Goal: Information Seeking & Learning: Learn about a topic

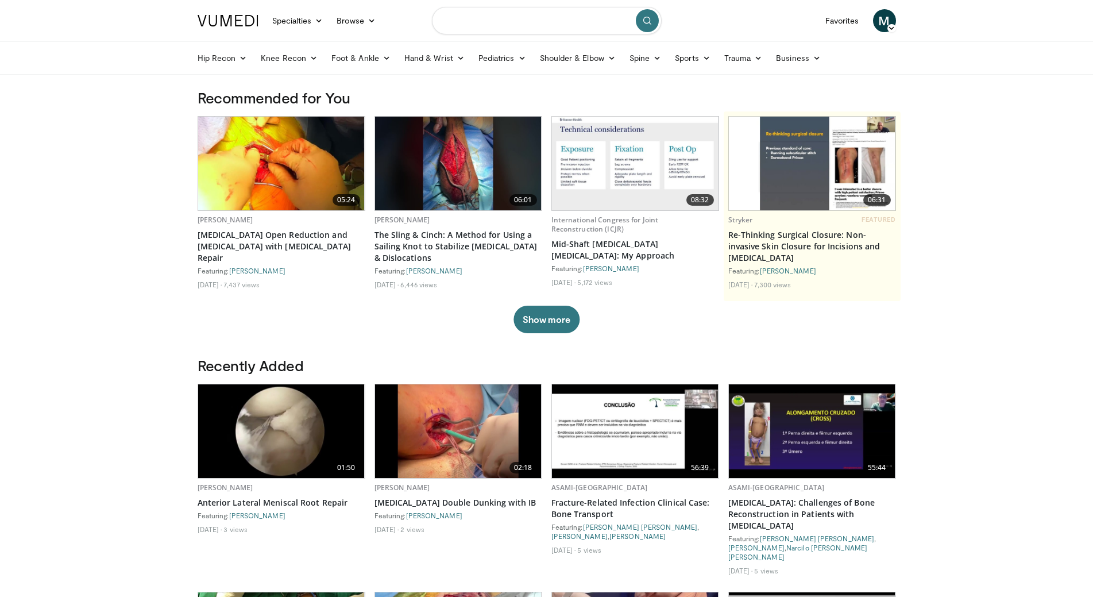
click at [472, 22] on input "Search topics, interventions" at bounding box center [547, 21] width 230 height 28
type input "**********"
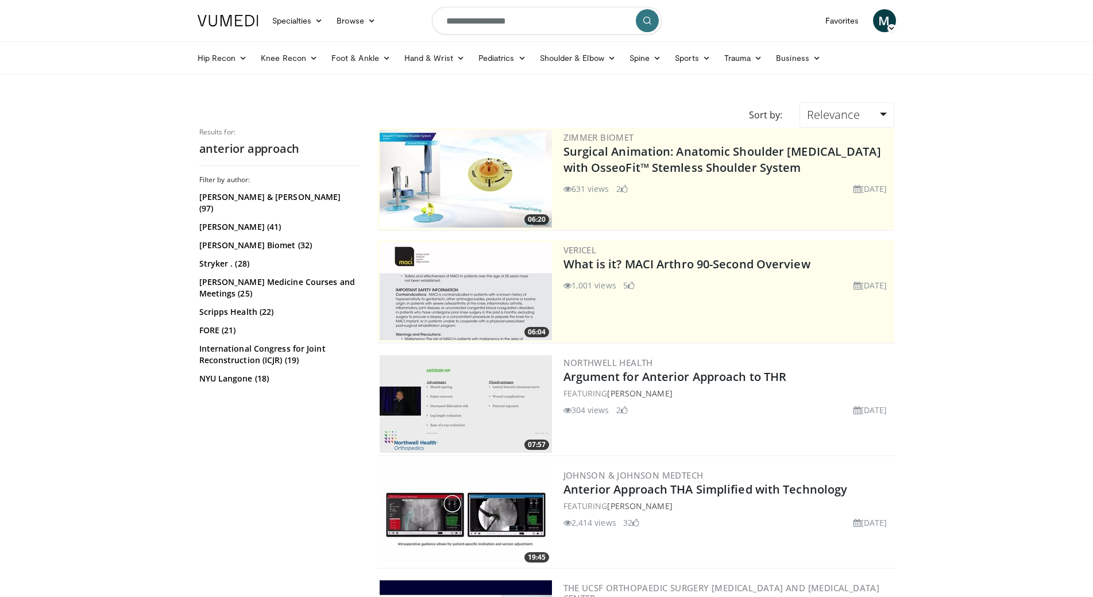
click at [445, 21] on input "**********" at bounding box center [547, 21] width 230 height 28
type input "**********"
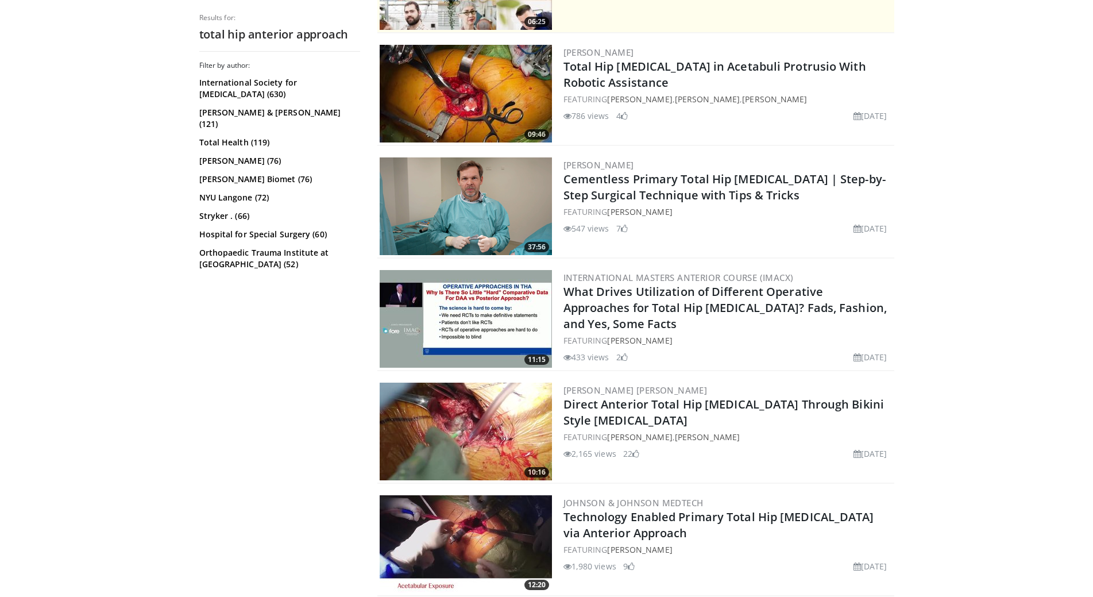
scroll to position [345, 0]
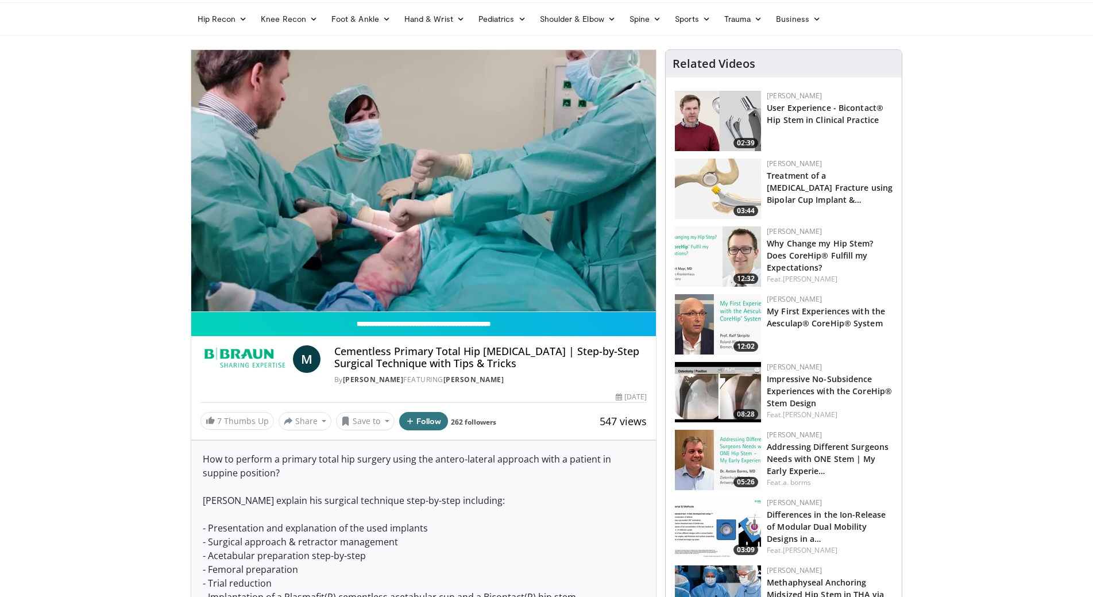
scroll to position [172, 0]
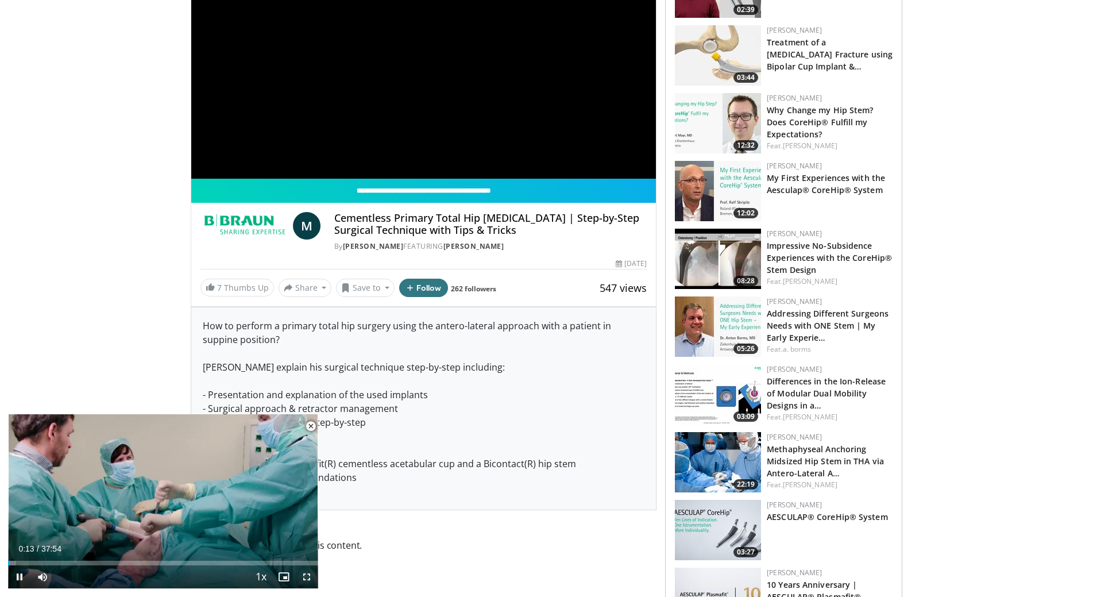
click at [301, 576] on span "Video Player" at bounding box center [306, 576] width 23 height 23
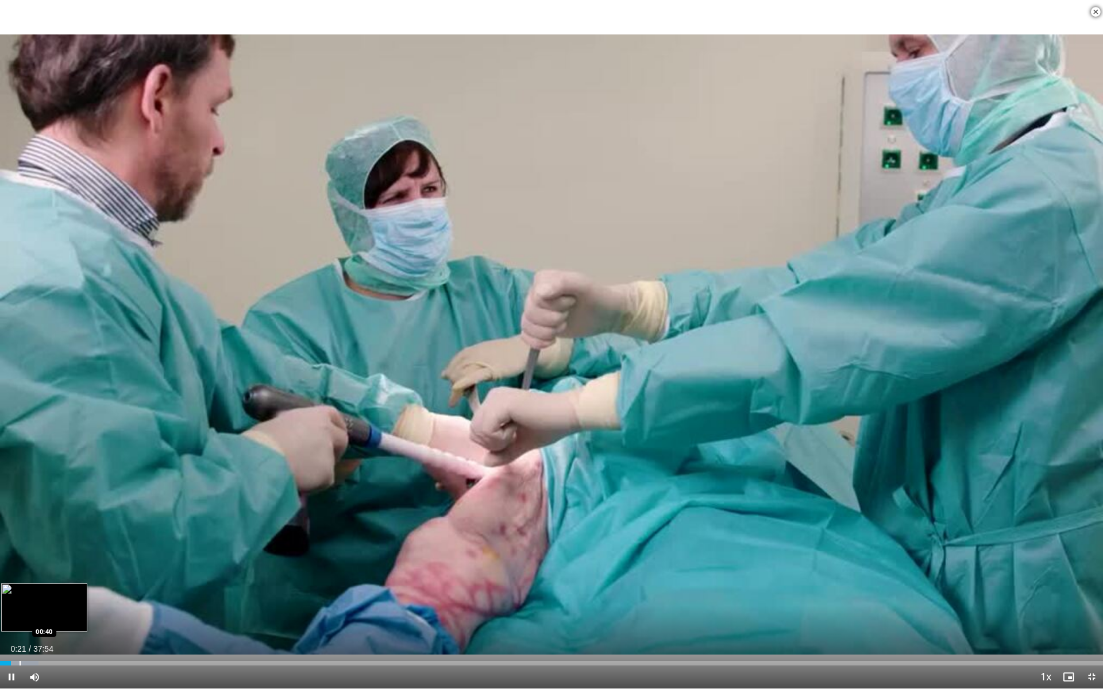
click at [20, 596] on div "Progress Bar" at bounding box center [20, 663] width 1 height 5
click at [37, 596] on div "Progress Bar" at bounding box center [36, 663] width 1 height 5
click at [48, 596] on div "Progress Bar" at bounding box center [47, 663] width 1 height 5
click at [71, 596] on div "Progress Bar" at bounding box center [71, 663] width 1 height 5
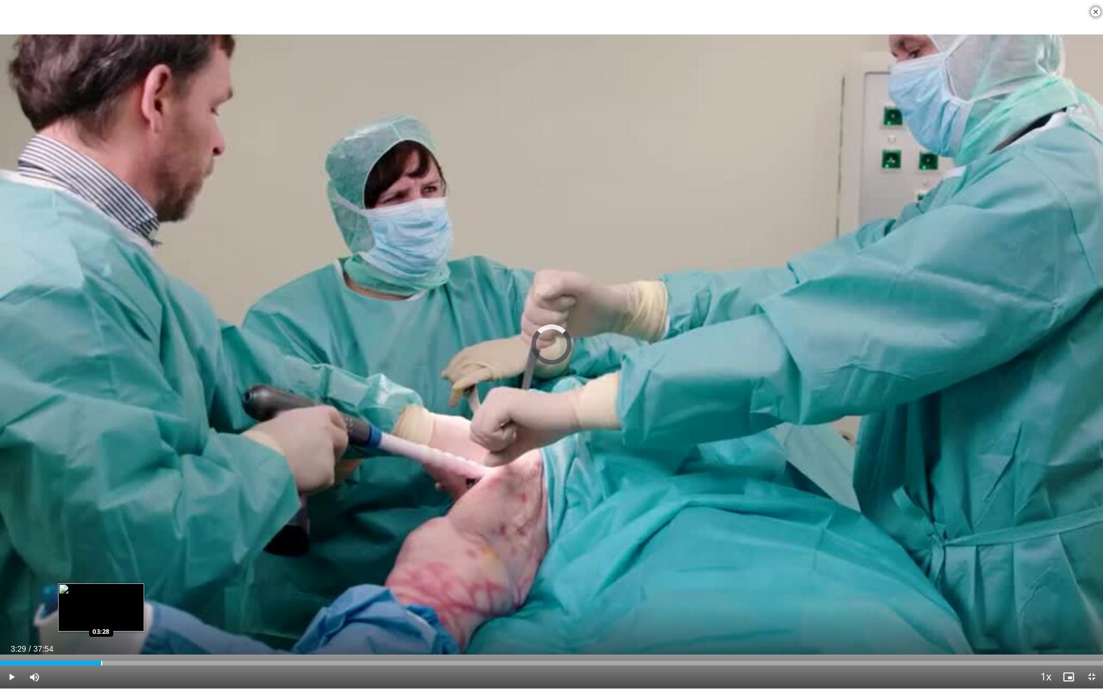
click at [102, 596] on div "Progress Bar" at bounding box center [101, 663] width 1 height 5
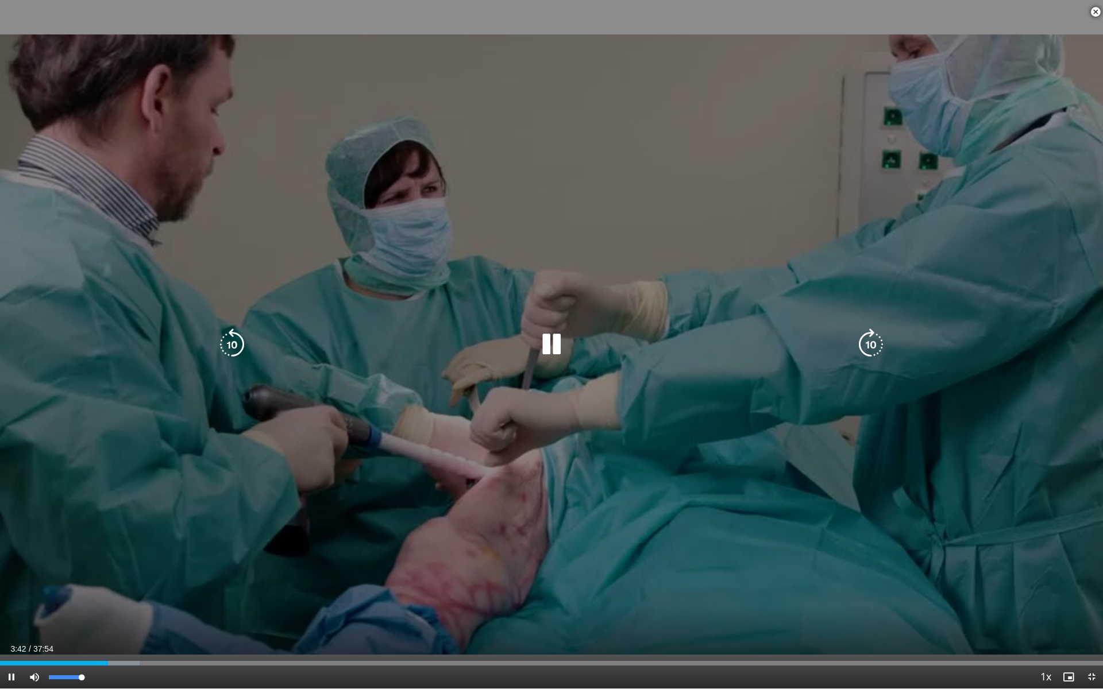
drag, startPoint x: 82, startPoint y: 680, endPoint x: 179, endPoint y: 673, distance: 96.7
click at [176, 596] on div "Current Time 3:42 / Duration 37:54 Pause Skip Backward Skip Forward Mute 100% L…" at bounding box center [551, 677] width 1103 height 23
click at [546, 341] on icon "Video Player" at bounding box center [552, 345] width 32 height 32
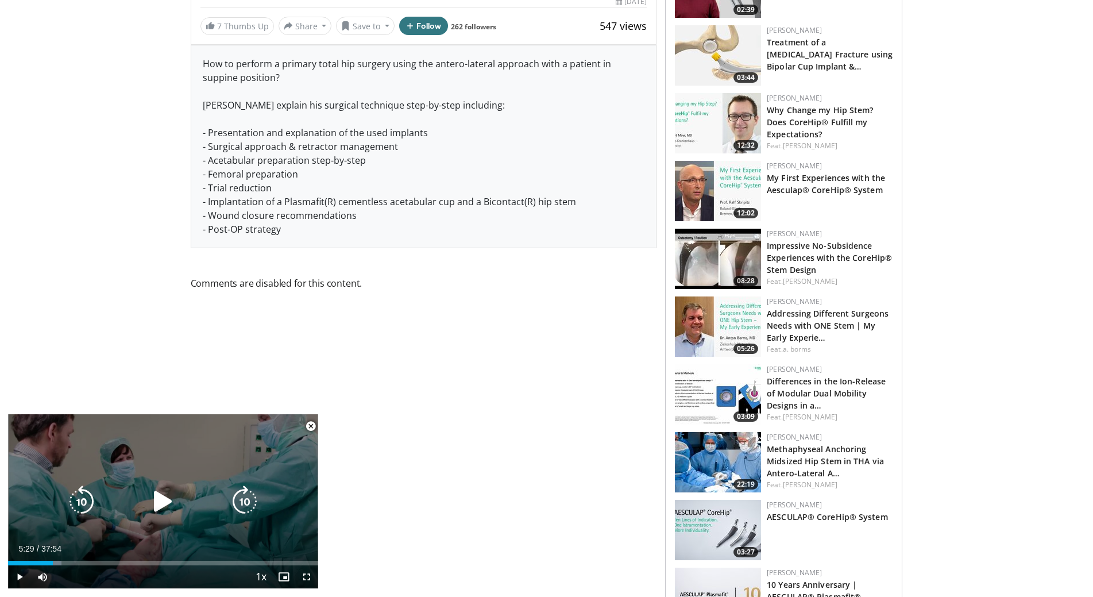
click at [153, 500] on icon "Video Player" at bounding box center [163, 502] width 32 height 32
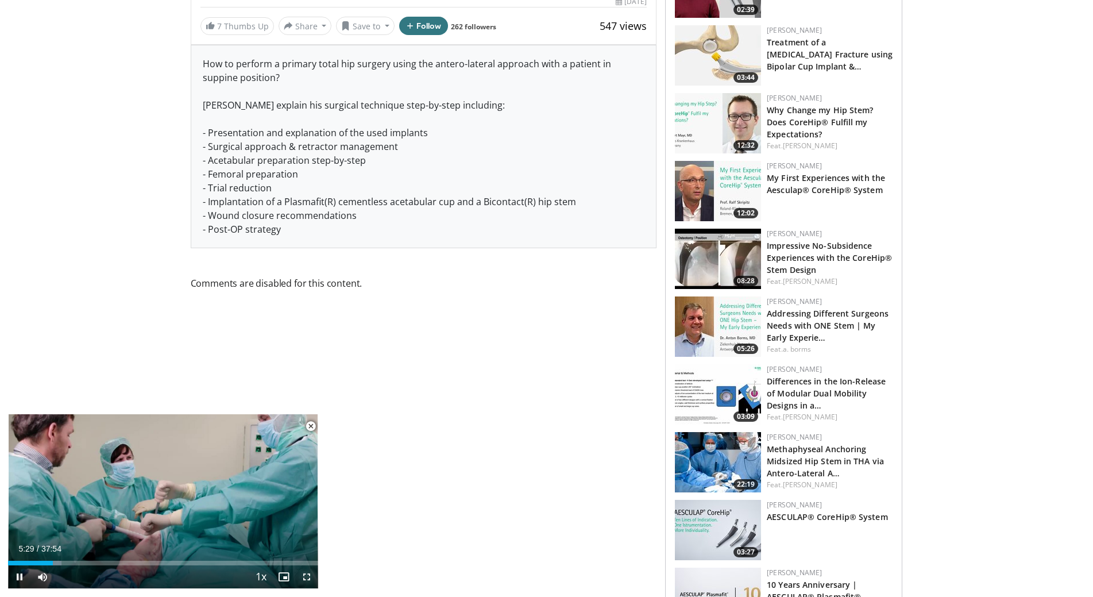
click at [314, 577] on span "Video Player" at bounding box center [306, 576] width 23 height 23
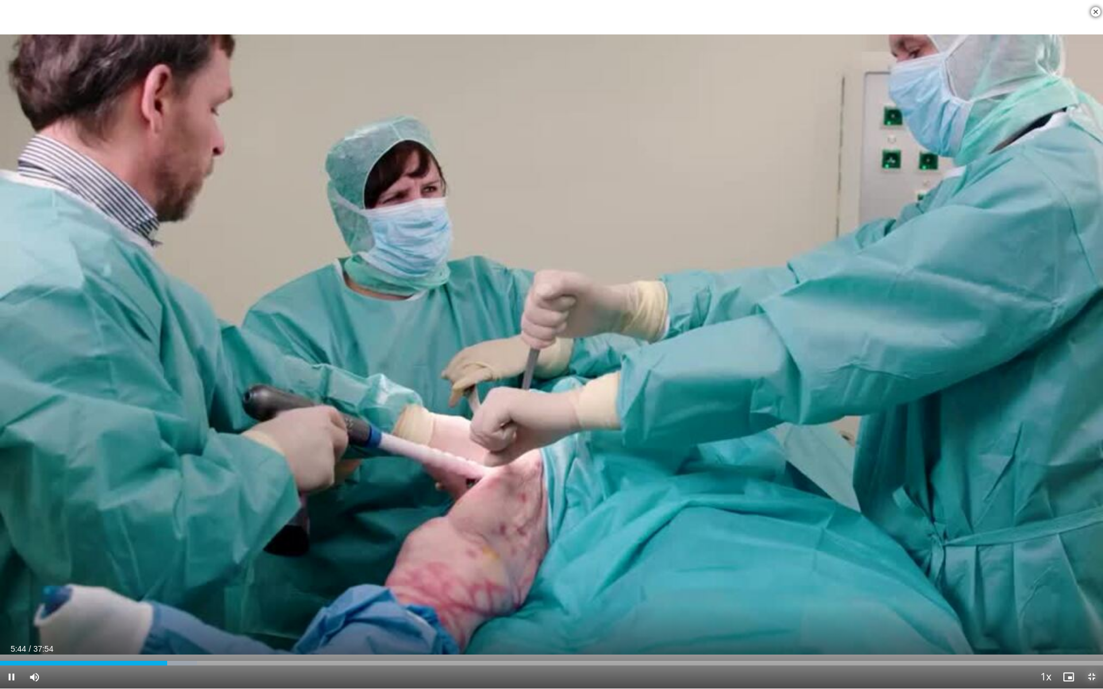
drag, startPoint x: 1093, startPoint y: 680, endPoint x: 1020, endPoint y: 564, distance: 137.6
click at [1093, 596] on span "Video Player" at bounding box center [1091, 677] width 23 height 23
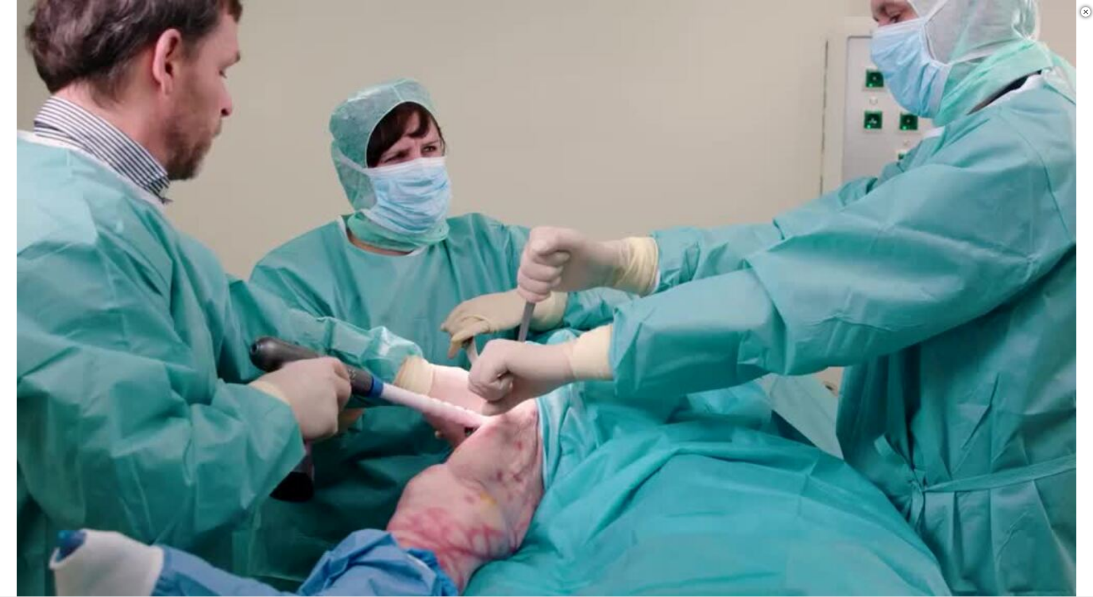
scroll to position [0, 0]
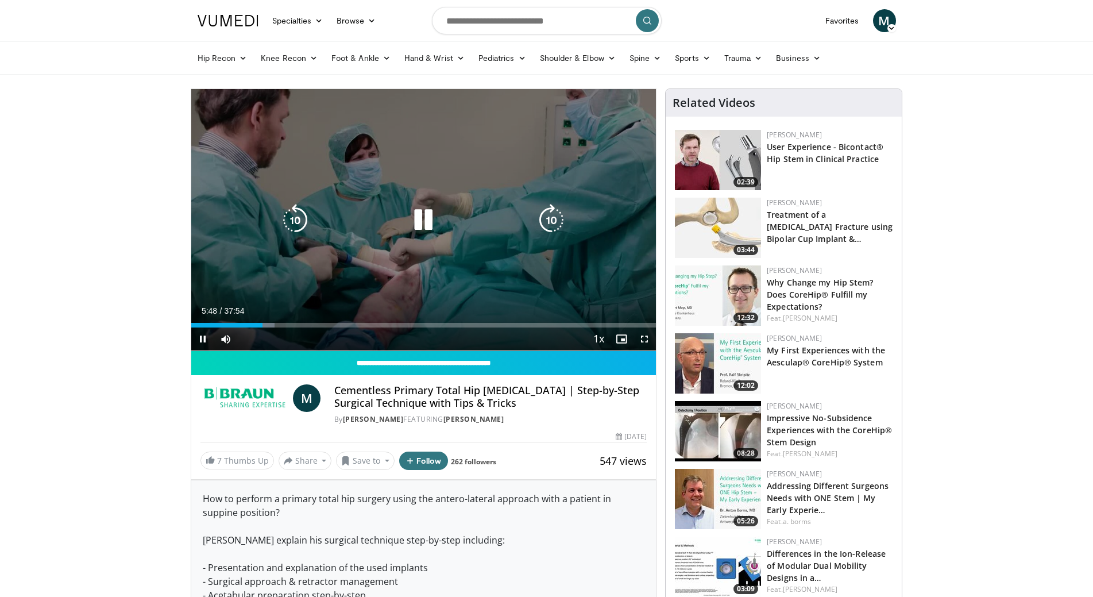
click at [500, 184] on div "10 seconds Tap to unmute" at bounding box center [423, 219] width 465 height 261
click at [419, 196] on div "10 seconds Tap to unmute" at bounding box center [423, 219] width 465 height 261
click at [339, 153] on div "10 seconds Tap to unmute" at bounding box center [423, 219] width 465 height 261
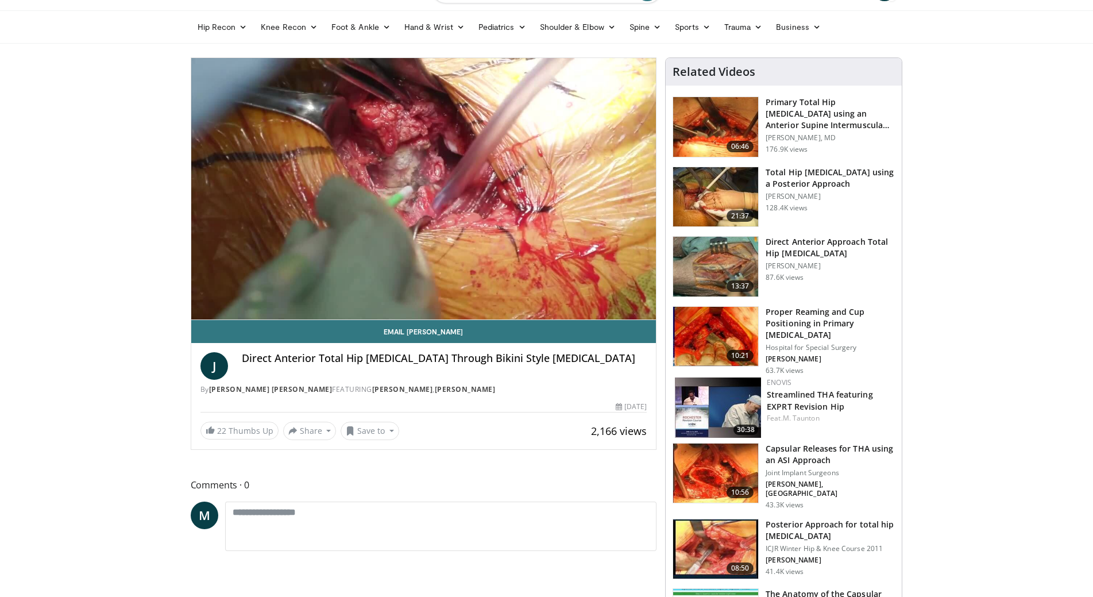
scroll to position [57, 0]
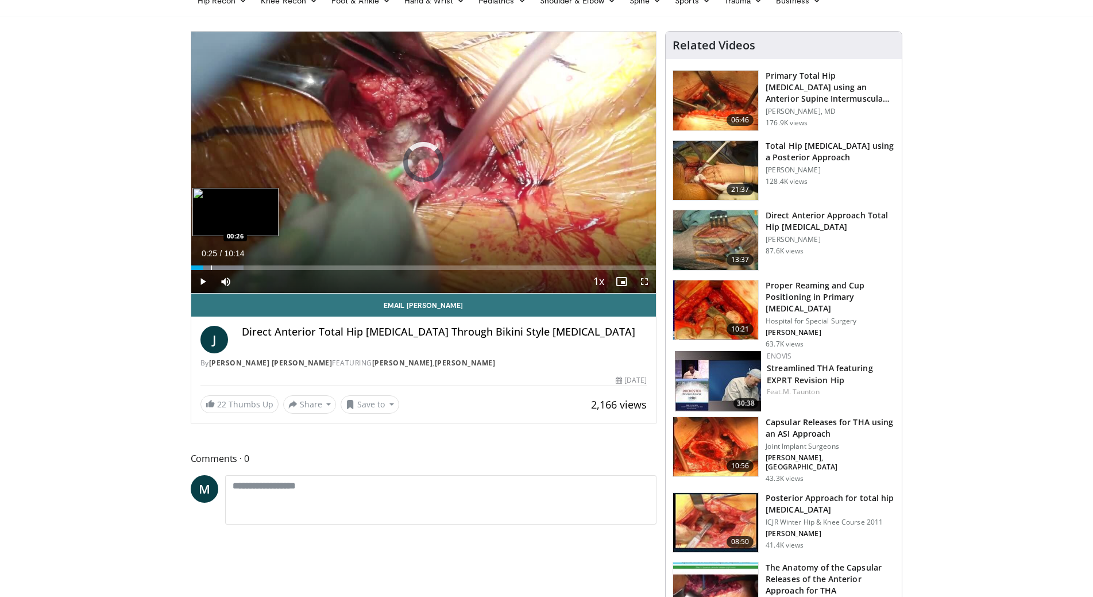
click at [210, 267] on div "Loaded : 11.35% 00:15 00:26" at bounding box center [423, 267] width 465 height 5
click at [218, 268] on div "Progress Bar" at bounding box center [217, 267] width 1 height 5
click at [225, 268] on div "Progress Bar" at bounding box center [224, 267] width 1 height 5
click at [236, 268] on div "Loaded : 16.23% 00:55 00:56" at bounding box center [423, 267] width 465 height 5
click at [249, 267] on div "Progress Bar" at bounding box center [249, 267] width 1 height 5
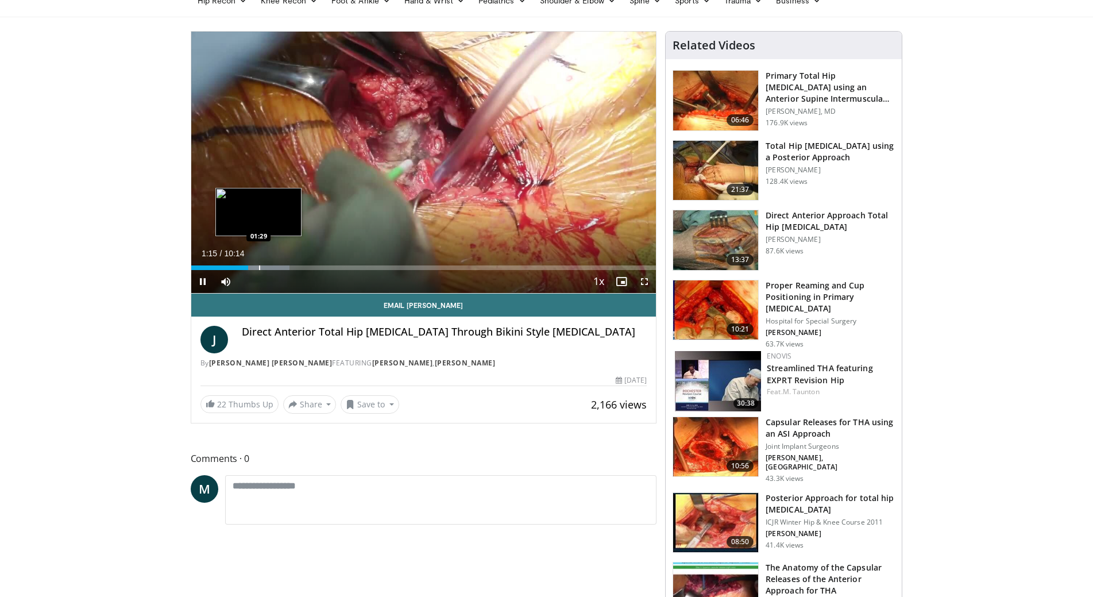
click at [260, 265] on div "Progress Bar" at bounding box center [259, 267] width 1 height 5
click at [198, 284] on span "Video Player" at bounding box center [202, 281] width 23 height 23
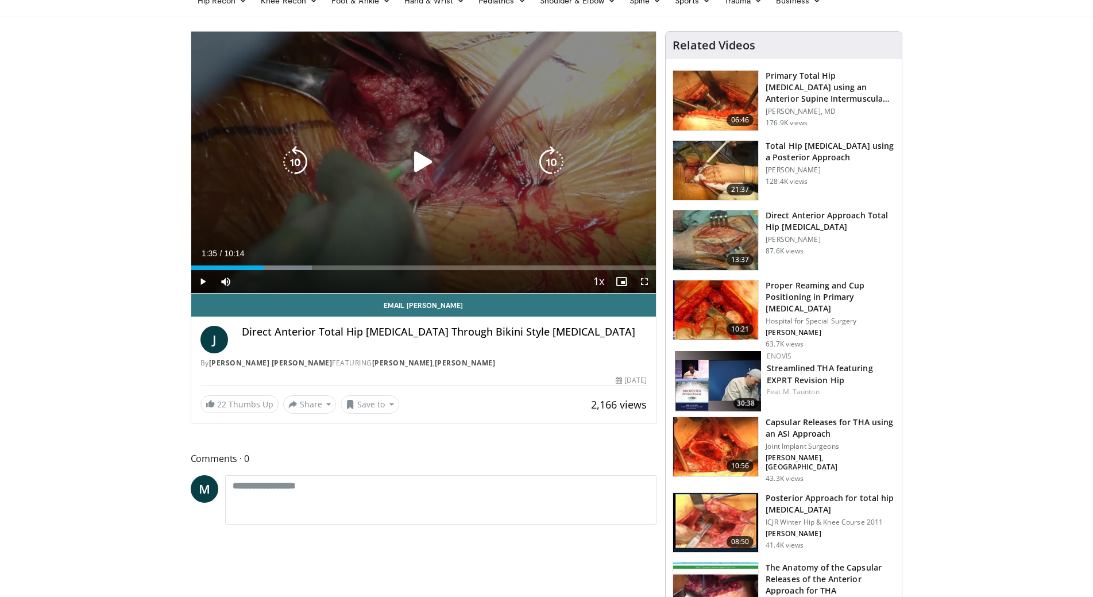
drag, startPoint x: 164, startPoint y: 163, endPoint x: 225, endPoint y: 181, distance: 63.5
click at [299, 159] on icon "Video Player" at bounding box center [295, 162] width 32 height 32
click at [422, 163] on icon "Video Player" at bounding box center [423, 162] width 32 height 32
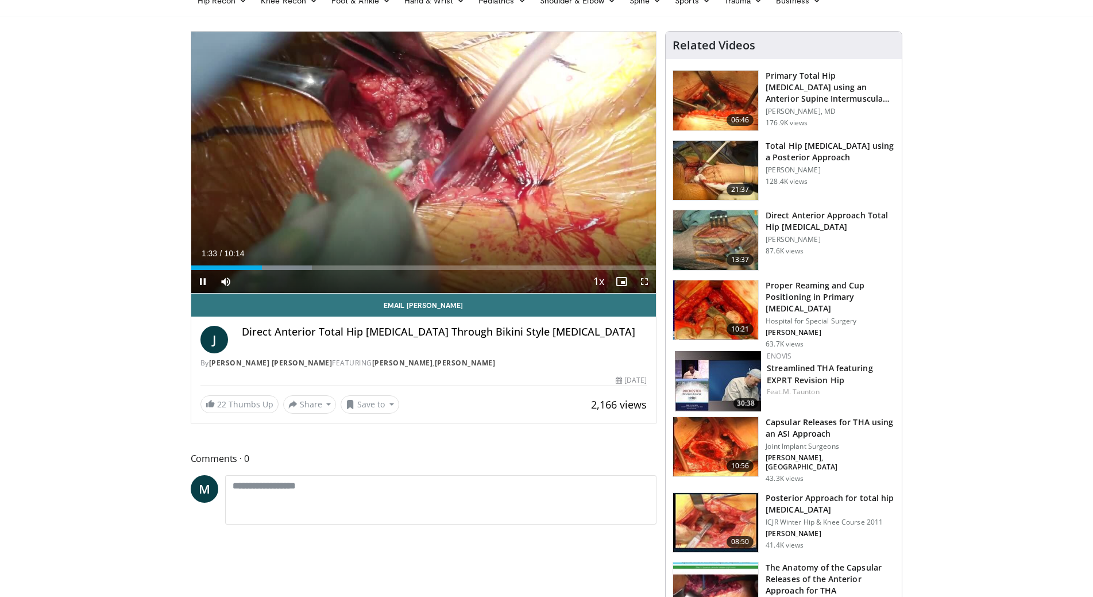
click at [205, 279] on span "Video Player" at bounding box center [202, 281] width 23 height 23
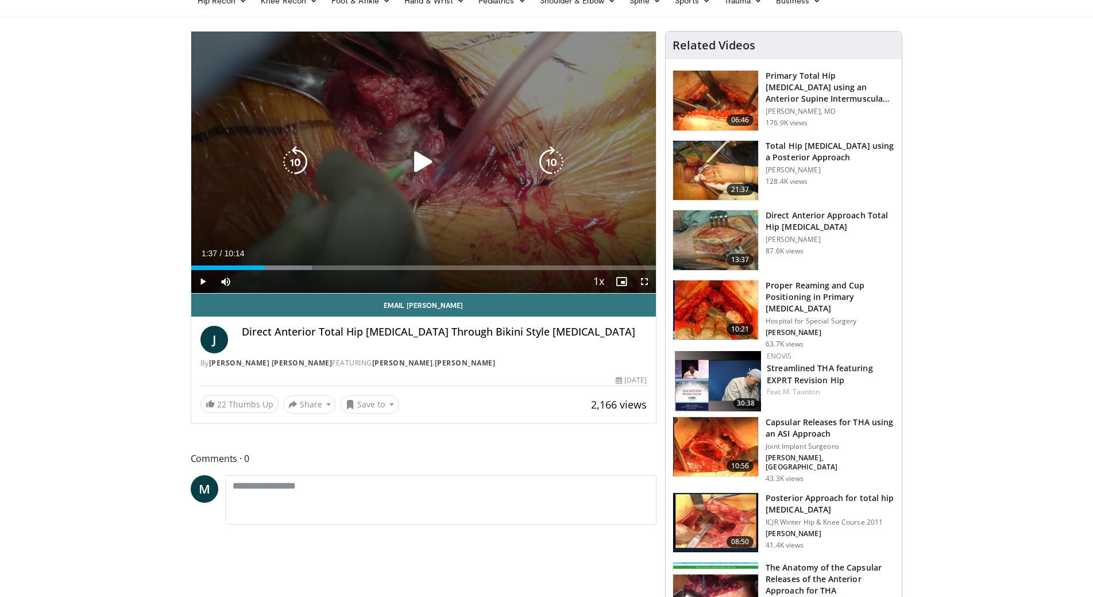
click at [398, 138] on div "10 seconds Tap to unmute" at bounding box center [423, 162] width 465 height 261
click at [338, 172] on div "Video Player" at bounding box center [423, 162] width 279 height 23
click at [430, 157] on icon "Video Player" at bounding box center [423, 162] width 32 height 32
click at [423, 162] on icon "Video Player" at bounding box center [423, 162] width 32 height 32
click at [426, 158] on icon "Video Player" at bounding box center [423, 162] width 32 height 32
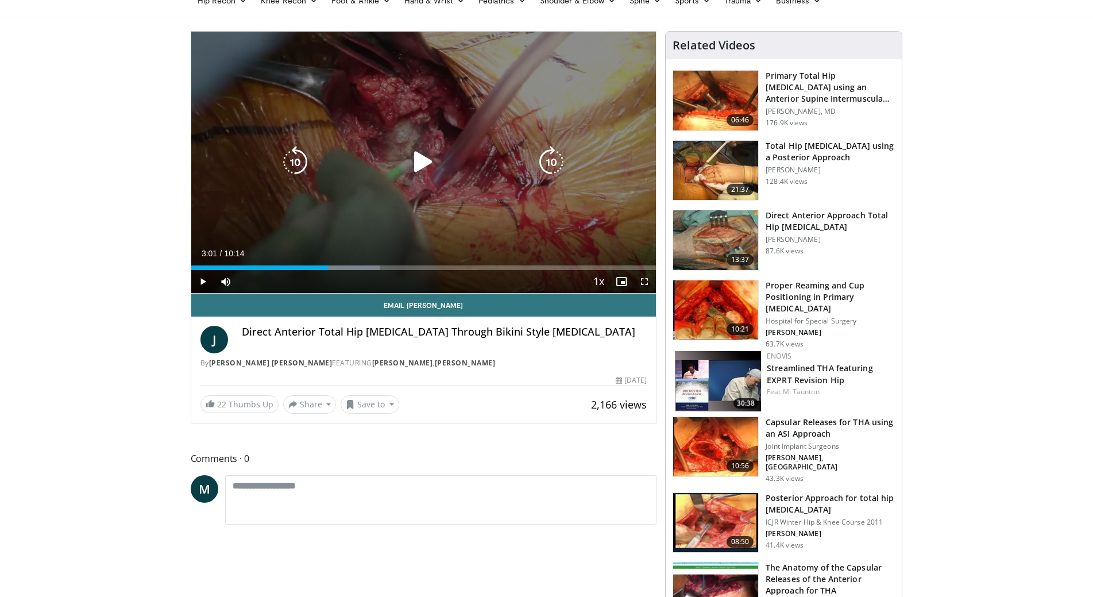
click at [338, 180] on div "10 seconds Tap to unmute" at bounding box center [423, 162] width 465 height 261
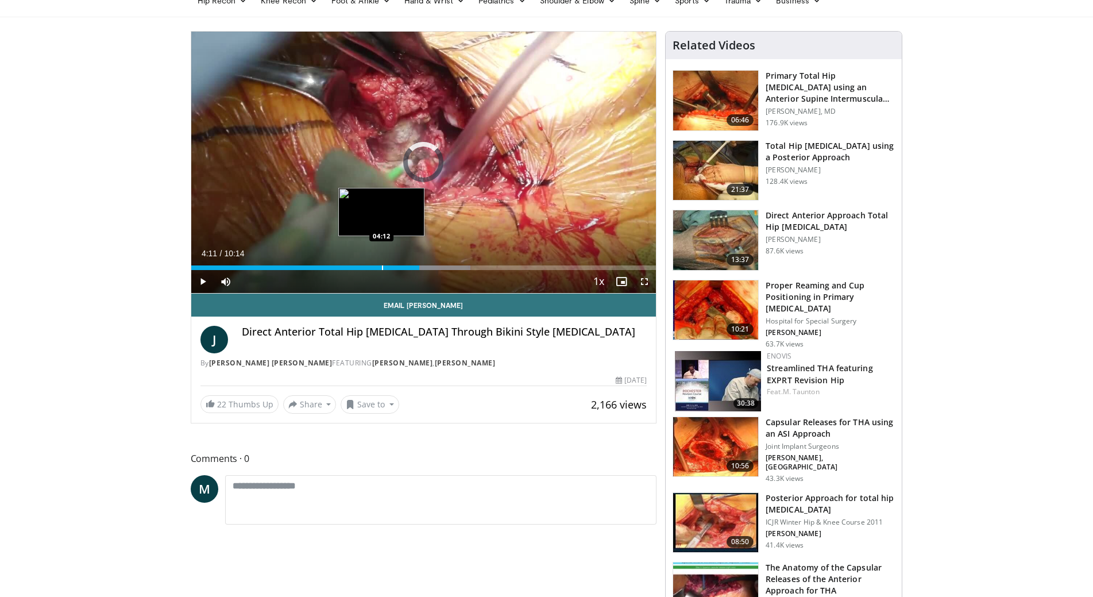
click at [382, 269] on div "Progress Bar" at bounding box center [382, 267] width 1 height 5
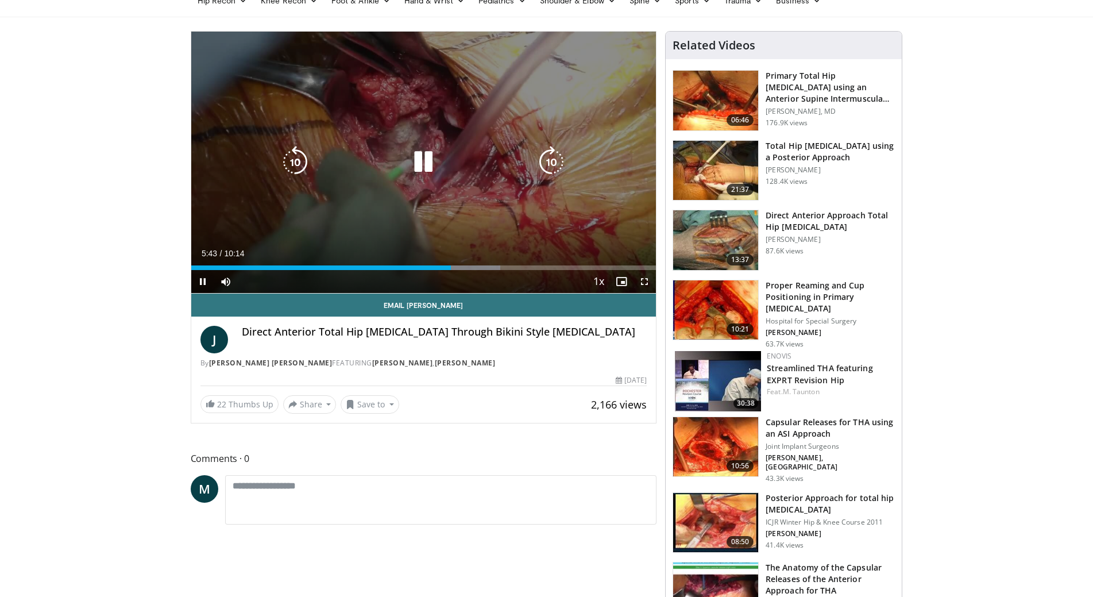
click at [366, 209] on div "10 seconds Tap to unmute" at bounding box center [423, 162] width 465 height 261
click at [532, 190] on div "10 seconds Tap to unmute" at bounding box center [423, 162] width 465 height 261
click at [471, 116] on div "10 seconds Tap to unmute" at bounding box center [423, 162] width 465 height 261
click at [420, 159] on icon "Video Player" at bounding box center [423, 162] width 32 height 32
click at [467, 226] on div "10 seconds Tap to unmute" at bounding box center [423, 162] width 465 height 261
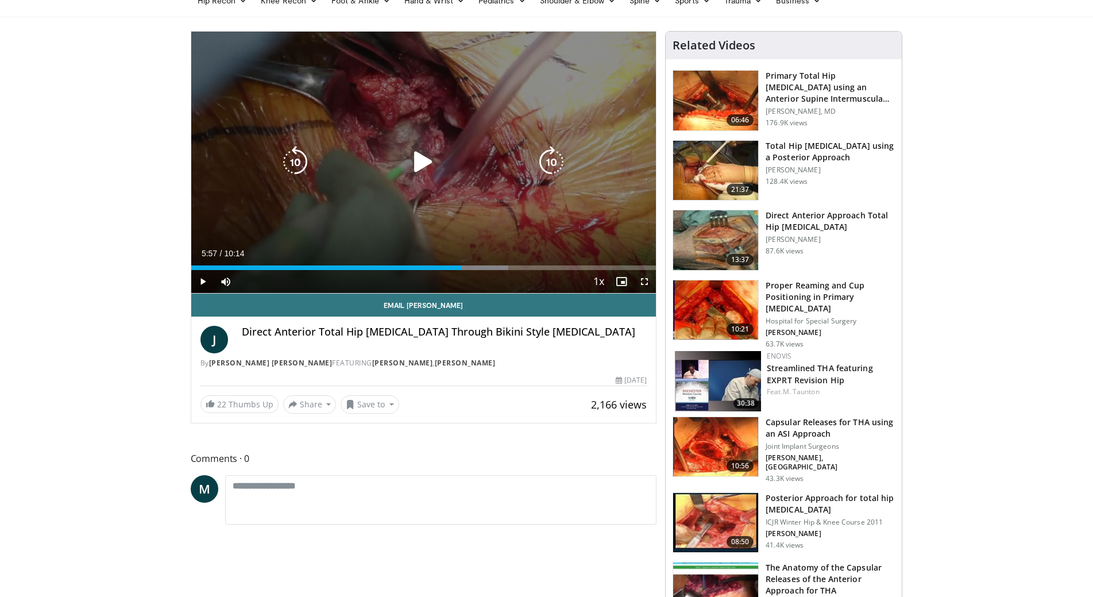
click at [420, 162] on icon "Video Player" at bounding box center [423, 162] width 32 height 32
click at [415, 93] on div "10 seconds Tap to unmute" at bounding box center [423, 162] width 465 height 261
click at [422, 157] on icon "Video Player" at bounding box center [423, 162] width 32 height 32
click at [290, 153] on icon "Video Player" at bounding box center [295, 162] width 32 height 32
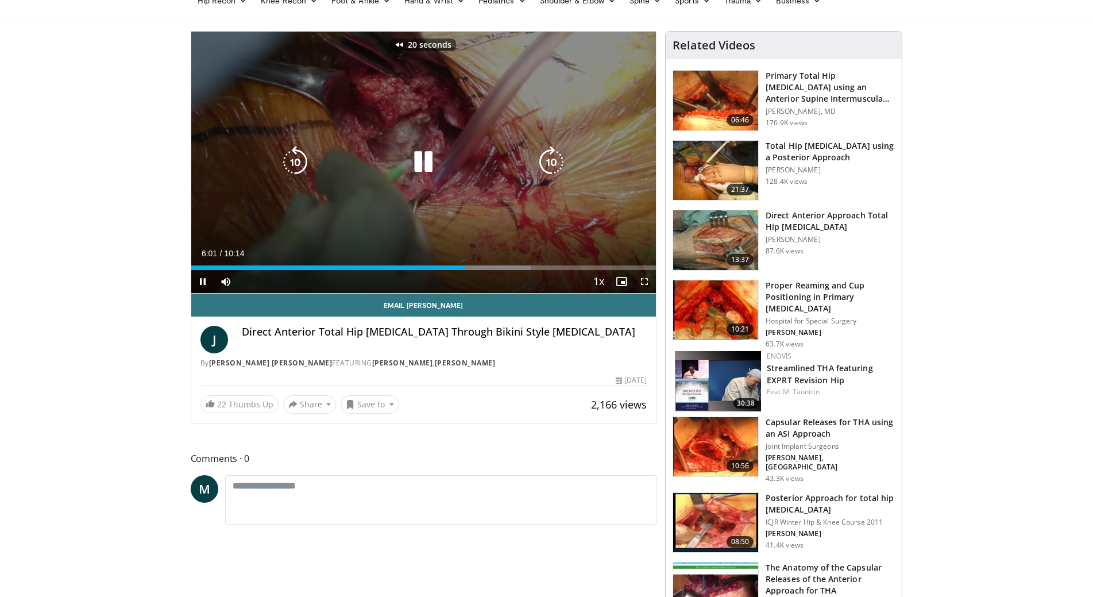
click at [290, 153] on icon "Video Player" at bounding box center [295, 162] width 32 height 32
click at [556, 161] on icon "Video Player" at bounding box center [552, 162] width 32 height 32
click at [426, 166] on icon "Video Player" at bounding box center [423, 162] width 32 height 32
click at [294, 164] on icon "Video Player" at bounding box center [295, 162] width 32 height 32
click at [414, 156] on icon "Video Player" at bounding box center [423, 162] width 32 height 32
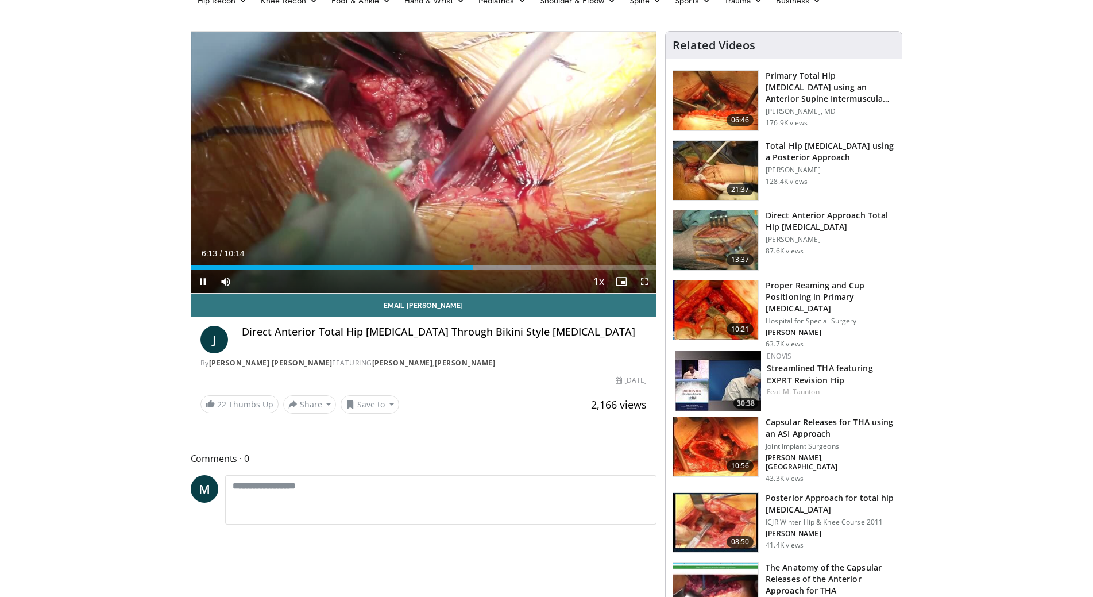
click at [201, 279] on div "10 seconds Tap to unmute" at bounding box center [423, 162] width 465 height 261
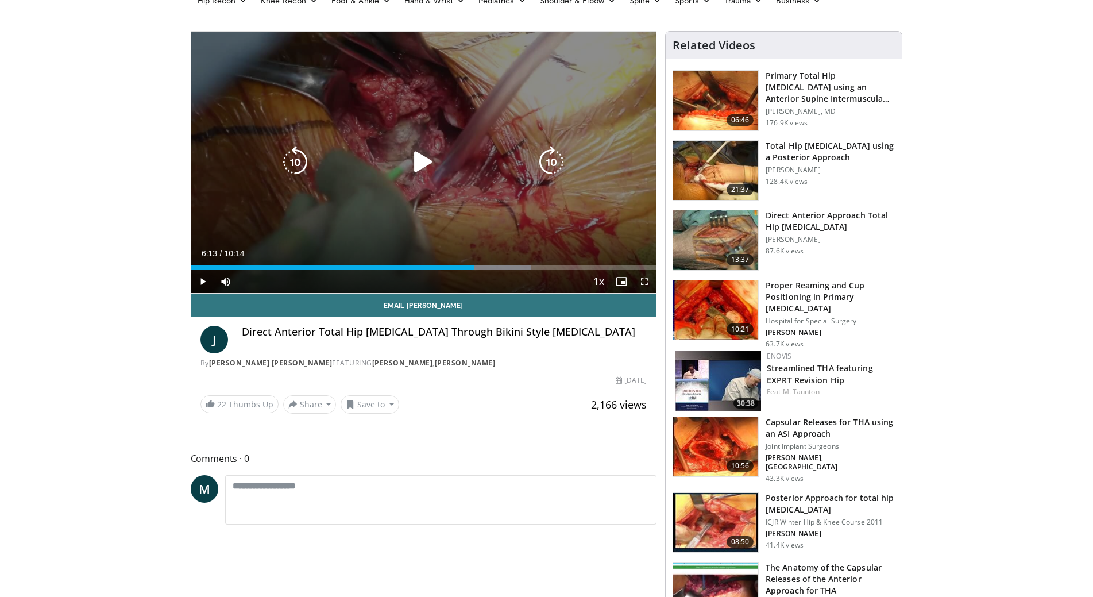
click at [418, 156] on icon "Video Player" at bounding box center [423, 162] width 32 height 32
click at [433, 164] on icon "Video Player" at bounding box center [423, 162] width 32 height 32
click at [418, 163] on icon "Video Player" at bounding box center [423, 162] width 32 height 32
click at [427, 165] on icon "Video Player" at bounding box center [423, 162] width 32 height 32
click at [387, 148] on div "10 seconds Tap to unmute" at bounding box center [423, 162] width 465 height 261
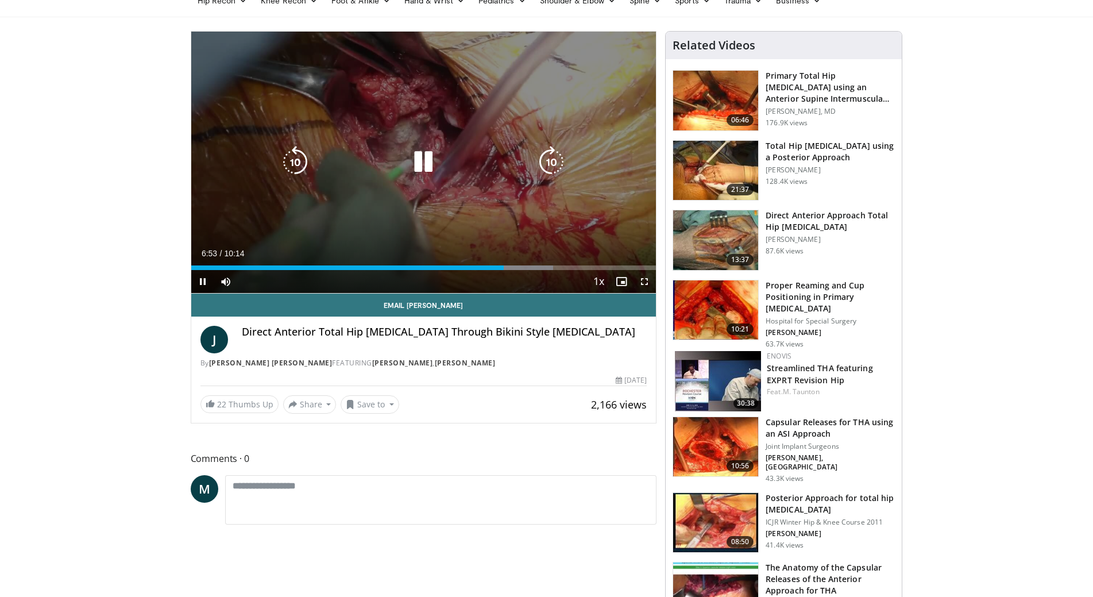
click at [421, 164] on icon "Video Player" at bounding box center [423, 162] width 32 height 32
click at [420, 163] on icon "Video Player" at bounding box center [423, 162] width 32 height 32
click at [426, 162] on icon "Video Player" at bounding box center [423, 162] width 32 height 32
click at [444, 167] on div "Video Player" at bounding box center [423, 162] width 279 height 23
click at [418, 160] on icon "Video Player" at bounding box center [423, 162] width 32 height 32
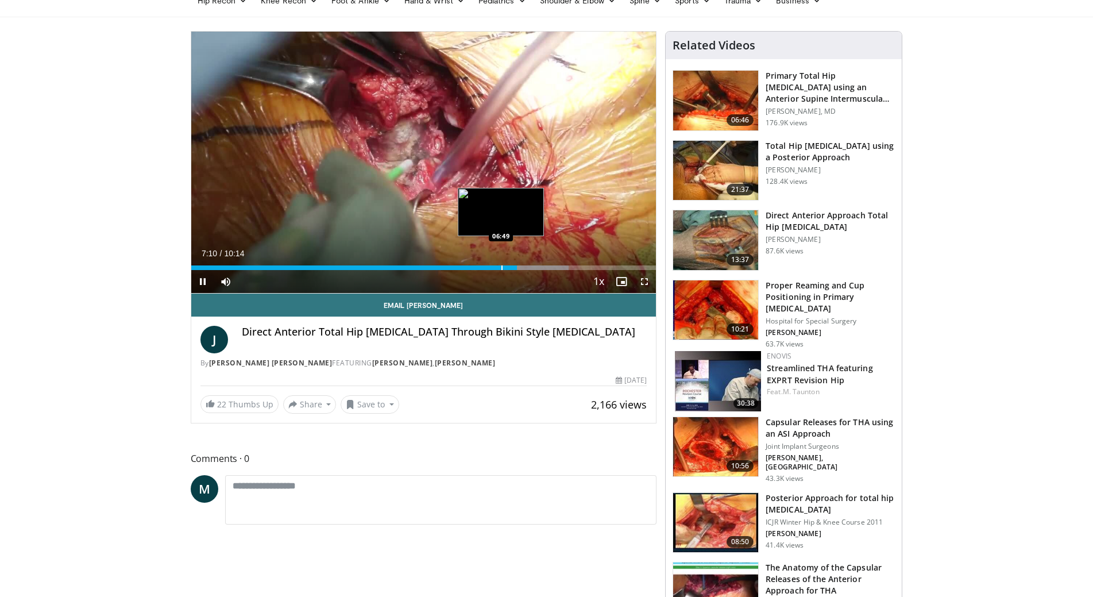
click at [500, 267] on div "07:10" at bounding box center [354, 267] width 326 height 5
click at [506, 268] on div "Progress Bar" at bounding box center [506, 267] width 1 height 5
click at [511, 268] on div "Progress Bar" at bounding box center [511, 267] width 1 height 5
click at [508, 269] on div "Progress Bar" at bounding box center [508, 267] width 1 height 5
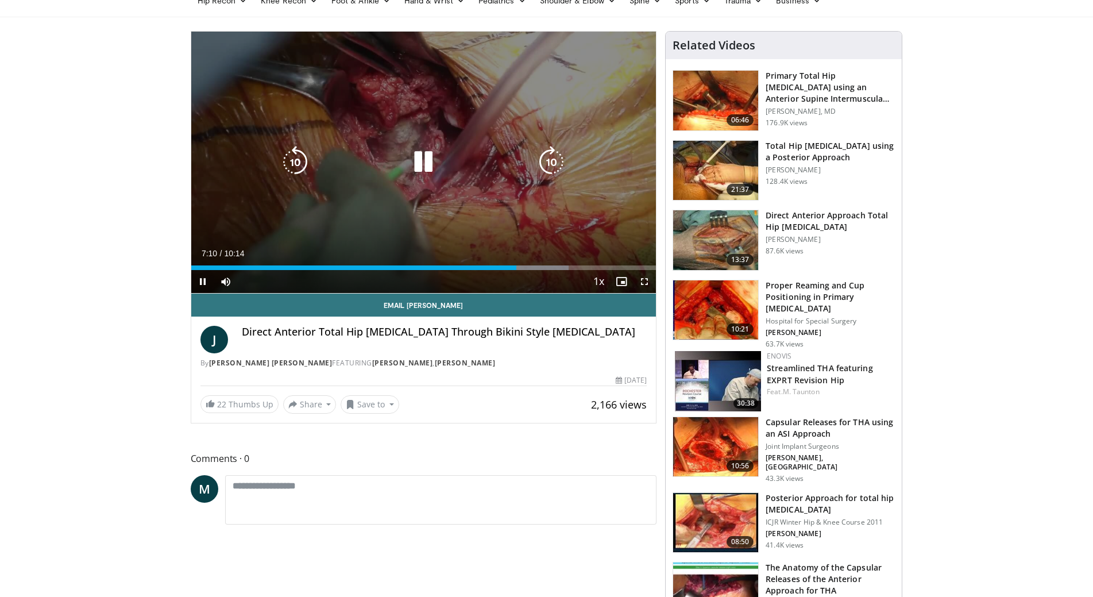
click at [417, 164] on icon "Video Player" at bounding box center [423, 162] width 32 height 32
click at [426, 150] on icon "Video Player" at bounding box center [423, 162] width 32 height 32
click at [419, 166] on icon "Video Player" at bounding box center [423, 162] width 32 height 32
